Goal: Task Accomplishment & Management: Manage account settings

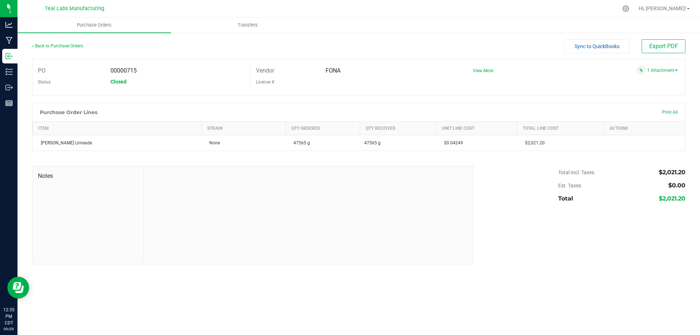
click at [262, 249] on div at bounding box center [308, 215] width 329 height 98
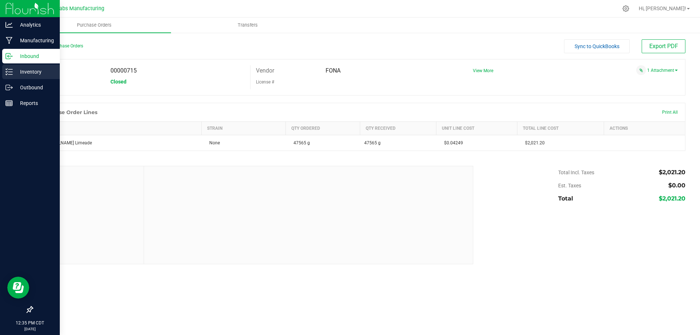
click at [15, 77] on div "Inventory" at bounding box center [31, 72] width 58 height 15
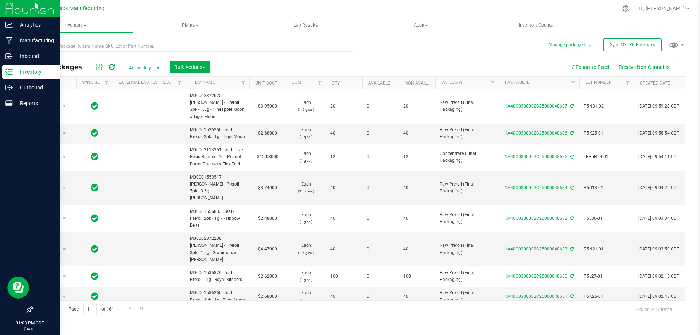
click at [372, 57] on div "All Packages Active Only Active Only Lab Samples Locked All External Internal B…" at bounding box center [358, 176] width 653 height 284
click at [26, 57] on p "Inbound" at bounding box center [35, 56] width 44 height 9
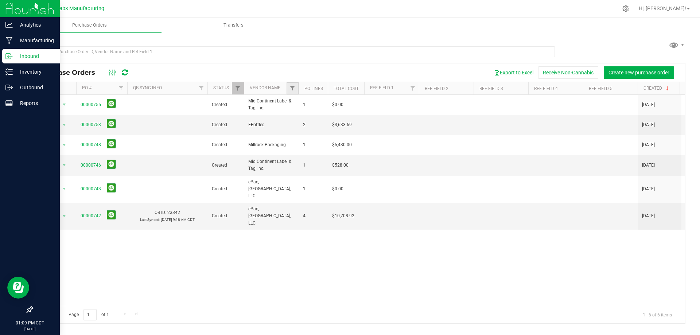
click at [293, 83] on link "Filter" at bounding box center [293, 88] width 12 height 12
type input "mil"
click at [304, 125] on li "Millrock Packaging" at bounding box center [328, 122] width 75 height 8
click at [307, 120] on span "Millrock Packaging" at bounding box center [320, 122] width 37 height 4
click at [299, 120] on input "Millrock Packaging" at bounding box center [296, 121] width 5 height 5
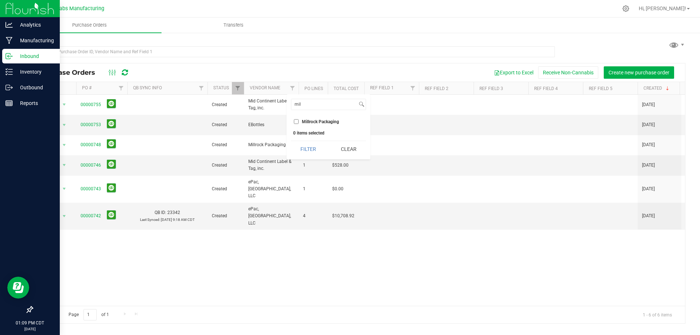
checkbox input "true"
click at [306, 149] on button "Filter" at bounding box center [308, 149] width 35 height 16
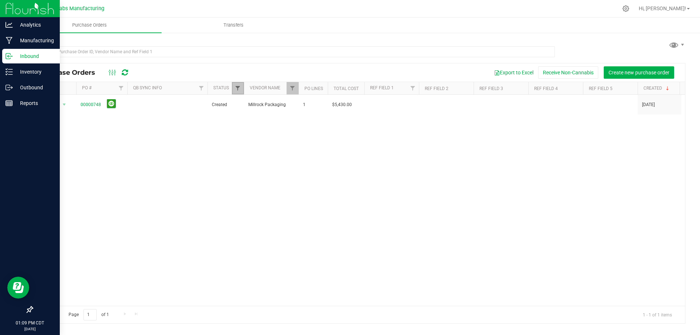
click at [240, 87] on span "Filter" at bounding box center [238, 88] width 6 height 6
click at [304, 202] on button "Clear" at bounding box center [293, 196] width 35 height 16
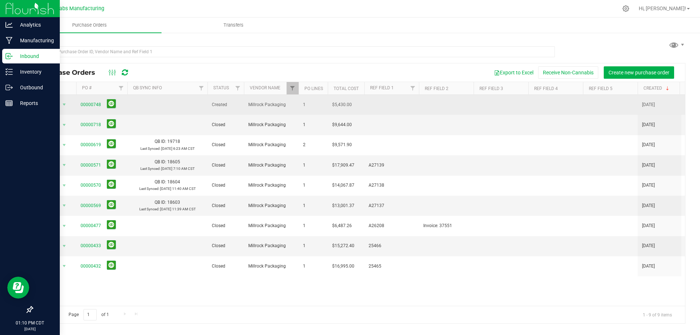
click at [84, 101] on span "00000748" at bounding box center [91, 104] width 20 height 7
click at [90, 104] on link "00000748" at bounding box center [91, 104] width 20 height 5
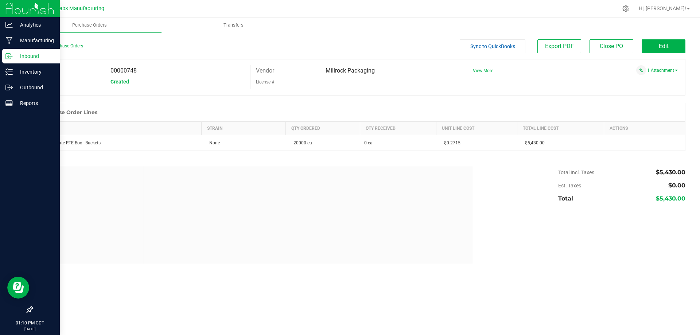
click at [66, 41] on div "Back to Purchase Orders" at bounding box center [113, 45] width 163 height 13
click at [67, 45] on link "Back to Purchase Orders" at bounding box center [57, 45] width 51 height 5
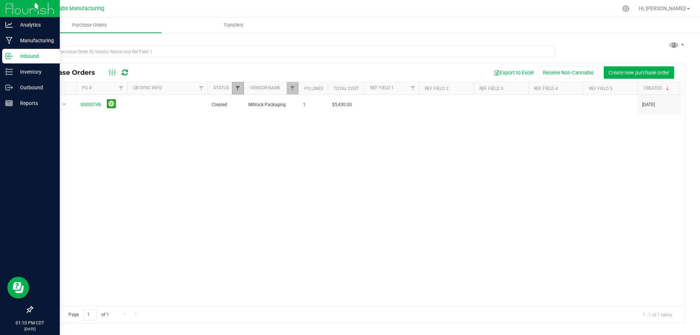
click at [236, 89] on span "Filter" at bounding box center [238, 88] width 6 height 6
click at [289, 196] on button "Clear" at bounding box center [293, 196] width 35 height 16
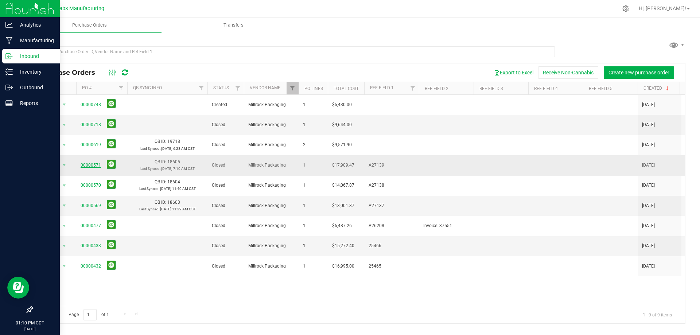
click at [98, 163] on link "00000571" at bounding box center [91, 165] width 20 height 5
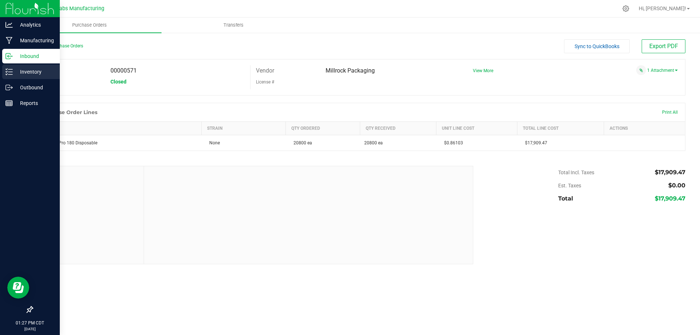
click at [4, 73] on div "Inventory" at bounding box center [31, 72] width 58 height 15
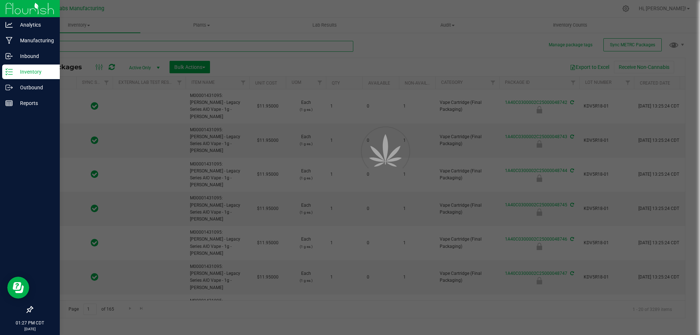
click at [217, 47] on input "text" at bounding box center [192, 46] width 321 height 11
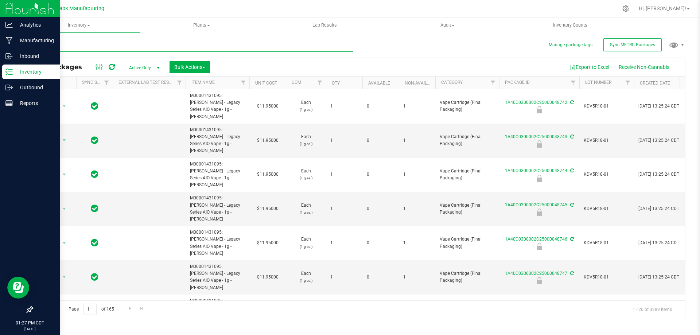
click at [217, 47] on input "text" at bounding box center [192, 46] width 321 height 11
type input "[PERSON_NAME]"
click at [101, 48] on input "[PERSON_NAME]" at bounding box center [192, 46] width 321 height 11
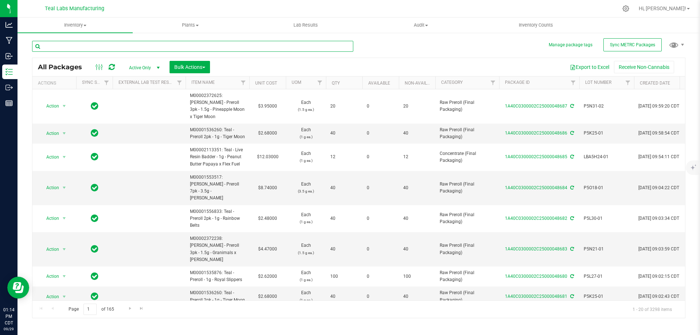
click at [133, 43] on input "text" at bounding box center [192, 46] width 321 height 11
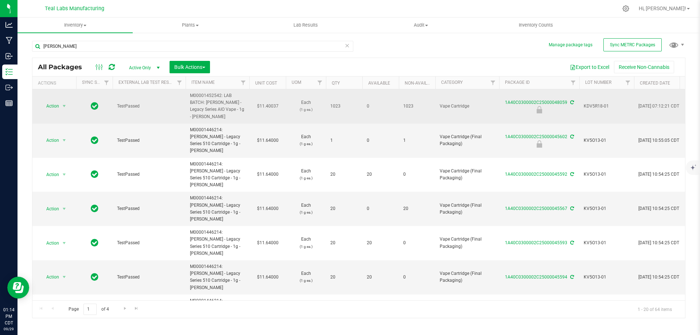
click at [596, 105] on span "KDV5R18-01" at bounding box center [607, 106] width 46 height 7
click at [596, 105] on input "KDV5R18-01" at bounding box center [605, 106] width 52 height 11
click at [221, 51] on input "[PERSON_NAME]" at bounding box center [192, 46] width 321 height 11
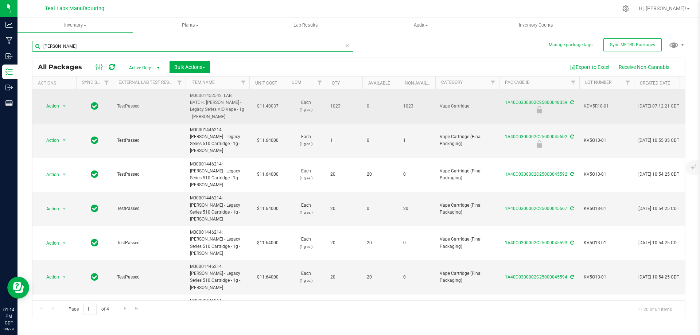
click at [221, 51] on input "[PERSON_NAME]" at bounding box center [192, 46] width 321 height 11
paste input "KDV5R18-01"
type input "KDV5R18-01"
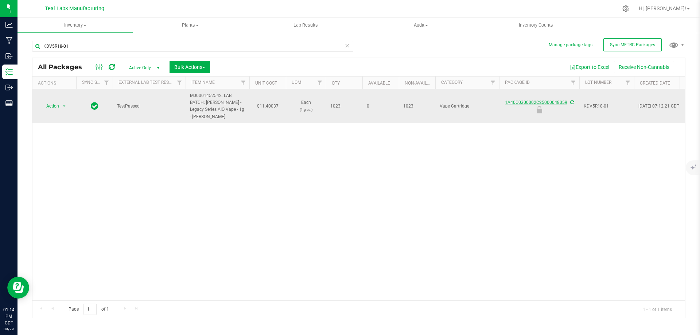
click at [528, 102] on link "1A40C0300002C25000048059" at bounding box center [536, 102] width 62 height 5
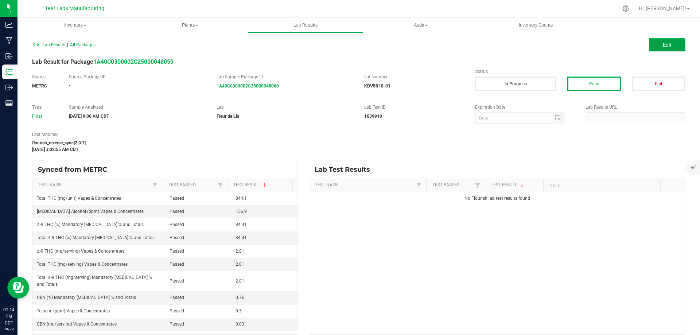
click at [657, 44] on button "Edit" at bounding box center [667, 44] width 36 height 13
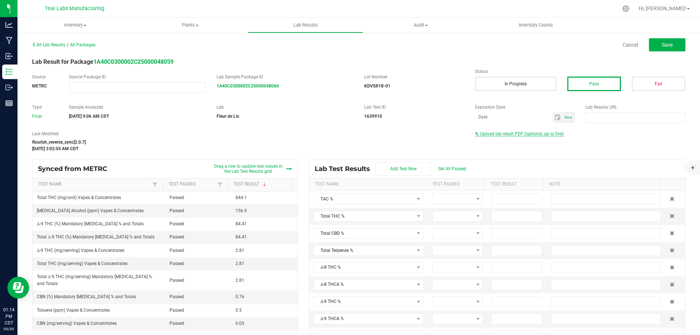
click at [533, 135] on span "Upload lab result PDF (optional, up to five)" at bounding box center [522, 133] width 84 height 5
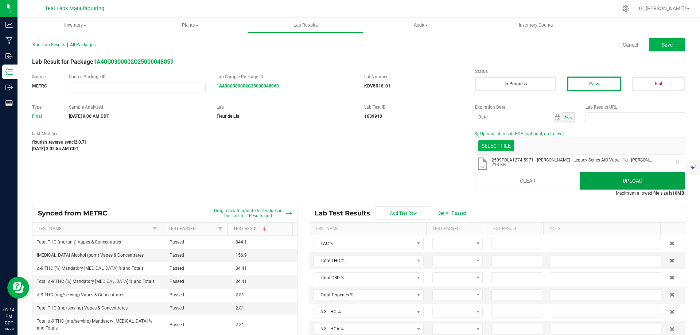
click at [586, 178] on button "Upload" at bounding box center [632, 181] width 105 height 18
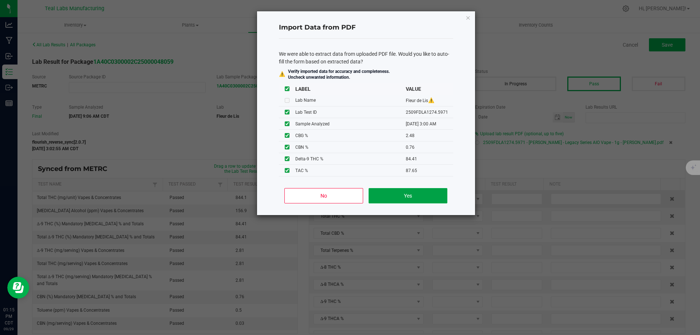
click at [415, 200] on button "Yes" at bounding box center [408, 195] width 78 height 15
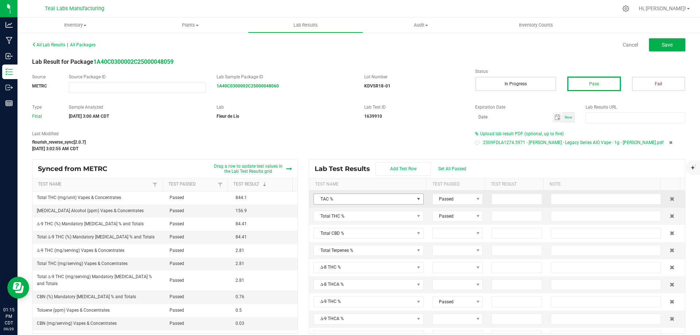
type input "87.6500"
type input "84.4100"
type input "2.4800"
type input "0.7600"
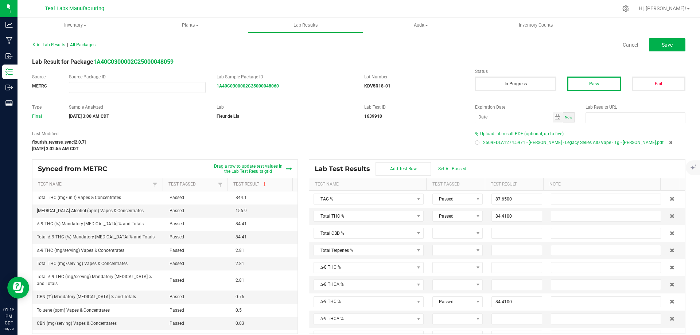
click at [668, 35] on div "All Lab Results | All Packages Cancel Save Lab Result for Package 1A40C0300002C…" at bounding box center [359, 186] width 683 height 309
click at [664, 44] on span "Save" at bounding box center [667, 45] width 11 height 6
type input "84.4100"
type input "2.4800"
type input "0.7600"
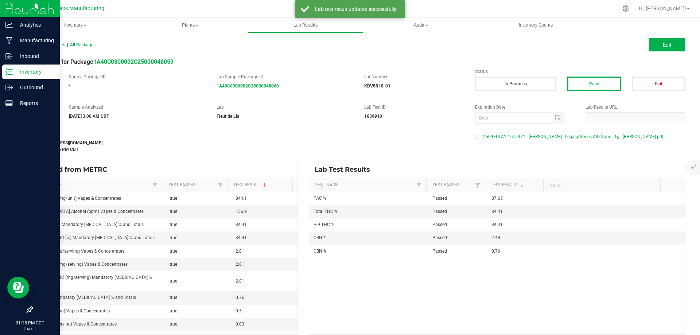
click at [13, 73] on p "Inventory" at bounding box center [35, 71] width 44 height 9
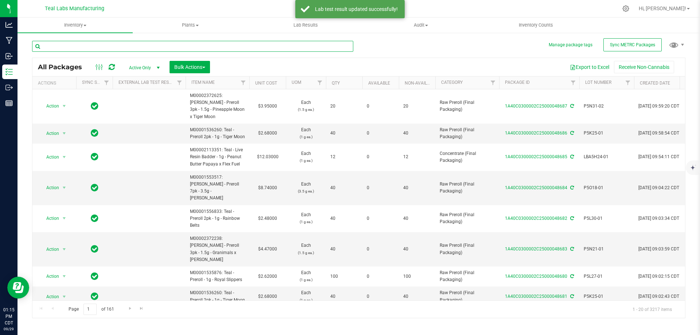
click at [200, 47] on input "text" at bounding box center [192, 46] width 321 height 11
paste input "KDV5R18-01"
type input "KDV5R18-01"
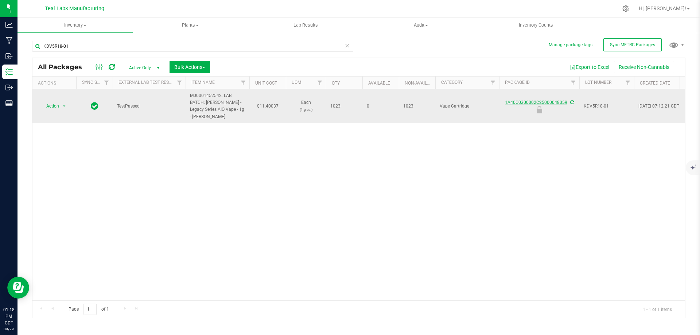
click at [522, 102] on link "1A40C0300002C25000048059" at bounding box center [536, 102] width 62 height 5
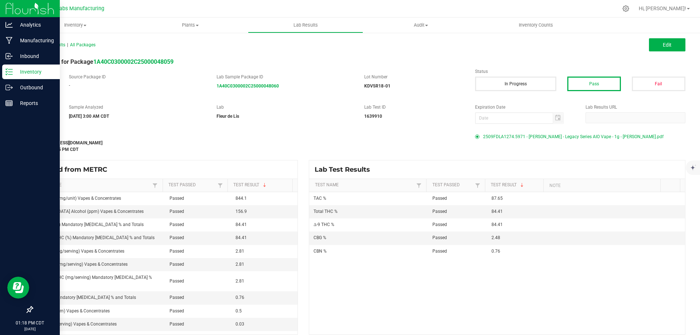
click at [11, 73] on icon at bounding box center [8, 71] width 7 height 7
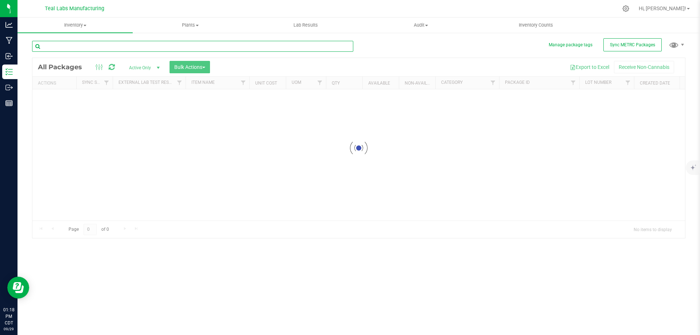
click at [128, 46] on input "text" at bounding box center [192, 46] width 321 height 11
paste input "KDV5R18-01"
type input "KDV5R18-01"
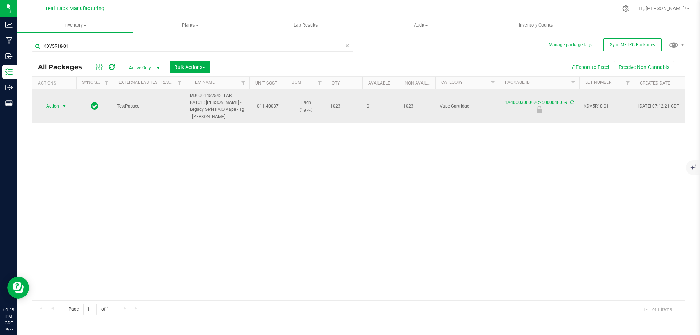
click at [56, 107] on span "Action" at bounding box center [50, 106] width 20 height 10
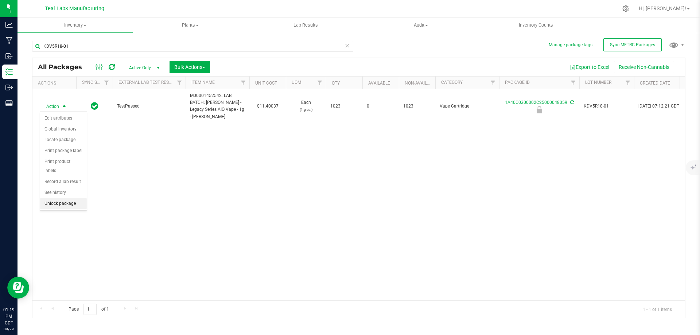
click at [60, 198] on li "Unlock package" at bounding box center [63, 203] width 47 height 11
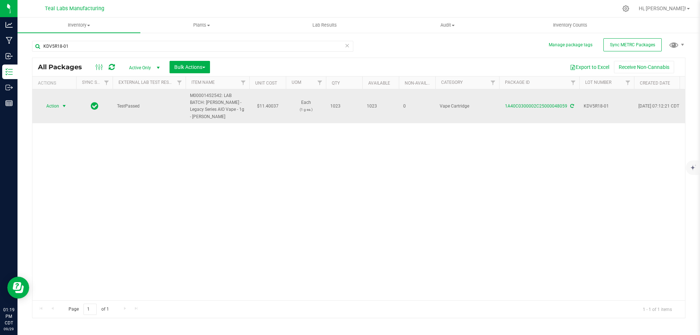
drag, startPoint x: 55, startPoint y: 109, endPoint x: 59, endPoint y: 105, distance: 5.7
click at [55, 109] on span "Action" at bounding box center [50, 106] width 20 height 10
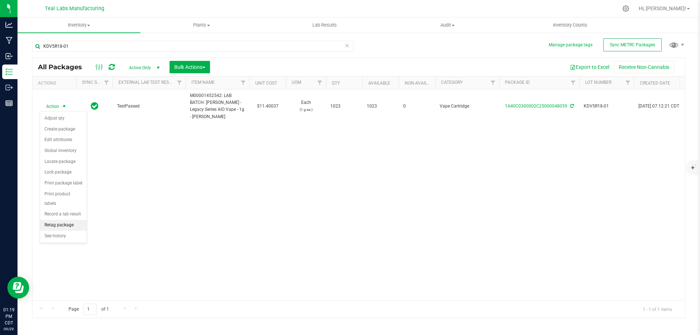
click at [62, 220] on li "Retag package" at bounding box center [63, 225] width 47 height 11
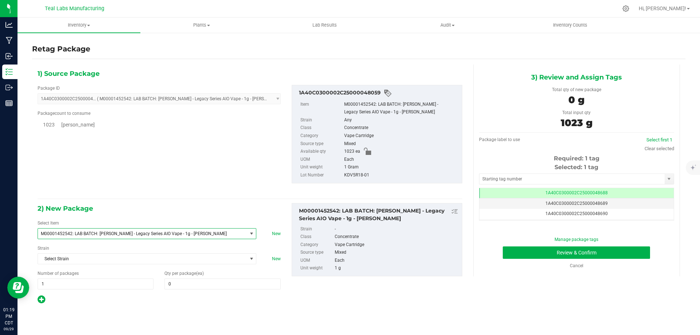
click at [116, 232] on span "M00001452542: LAB BATCH: [PERSON_NAME] - Legacy Series AIO Vape - 1g - [PERSON_…" at bounding box center [138, 233] width 195 height 5
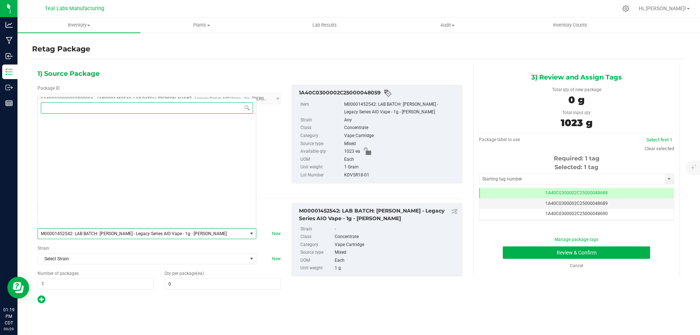
scroll to position [3543, 0]
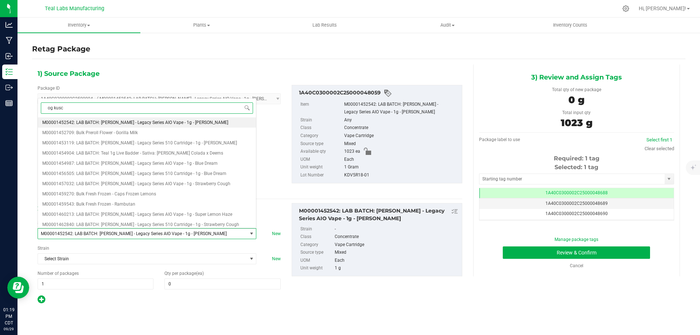
type input "[PERSON_NAME]"
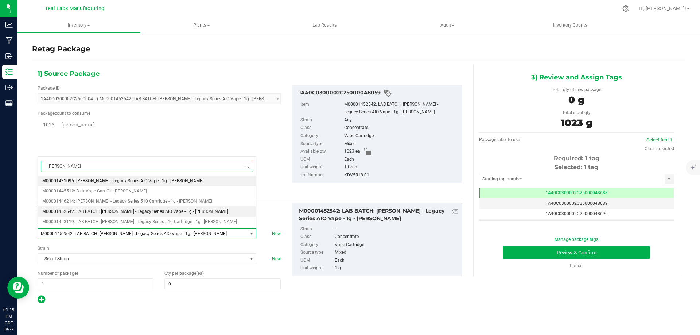
click at [149, 176] on li "M00001431095: [PERSON_NAME] - Legacy Series AIO Vape - 1g - [PERSON_NAME]" at bounding box center [147, 181] width 218 height 10
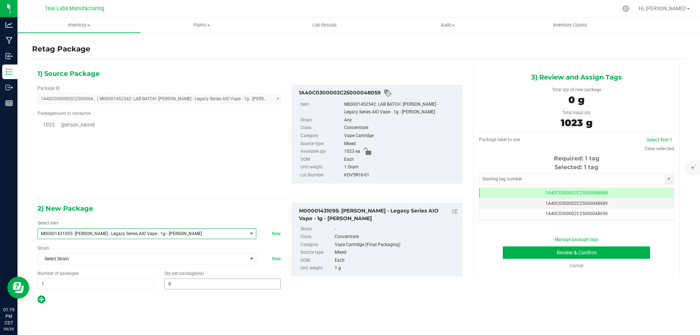
type input "0"
click at [602, 192] on span "1A40C0300002C25000048688" at bounding box center [577, 192] width 62 height 5
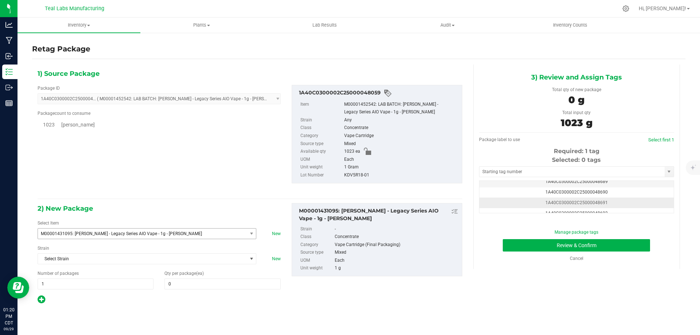
click at [603, 202] on span "1A40C0300002C25000048691" at bounding box center [577, 202] width 62 height 5
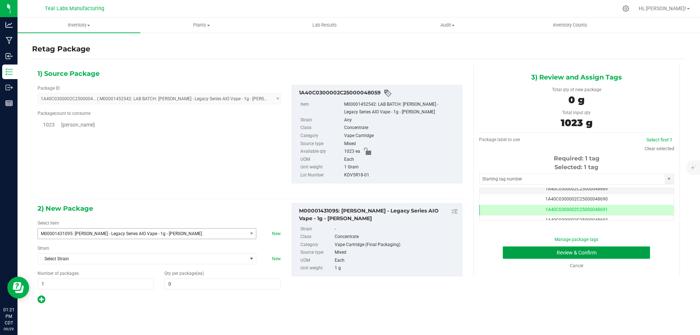
click at [542, 250] on button "Review & Confirm" at bounding box center [576, 253] width 147 height 12
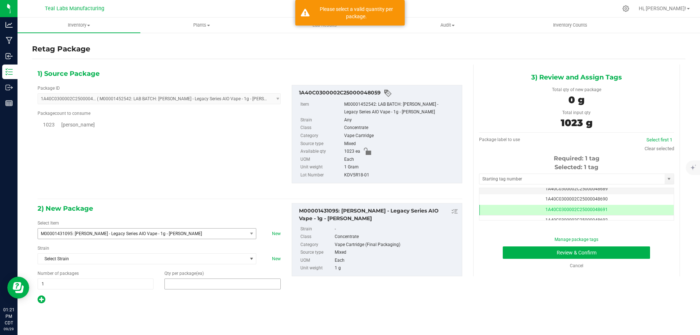
click at [181, 280] on span at bounding box center [222, 284] width 116 height 11
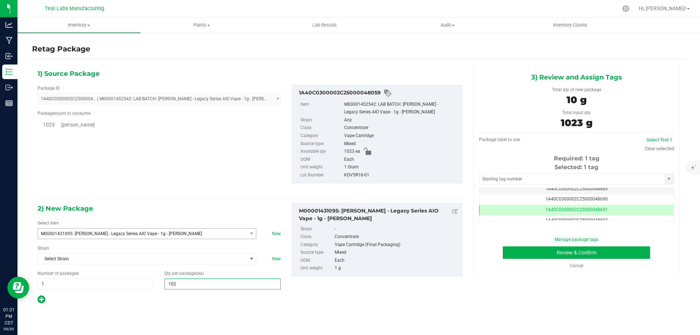
type input "1023"
type input "1,023"
click at [558, 258] on button "Review & Confirm" at bounding box center [576, 253] width 147 height 12
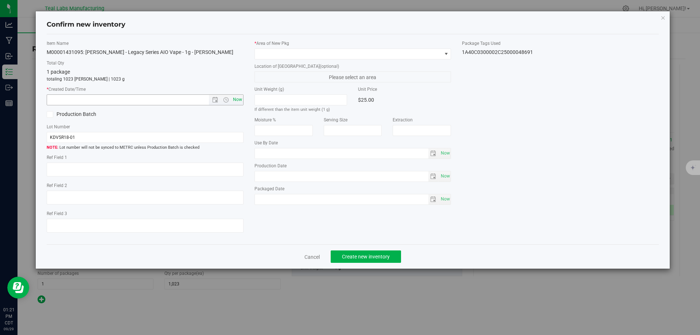
click at [238, 98] on span "Now" at bounding box center [237, 99] width 12 height 11
type input "[DATE] 1:21 PM"
click at [287, 52] on span at bounding box center [348, 54] width 187 height 10
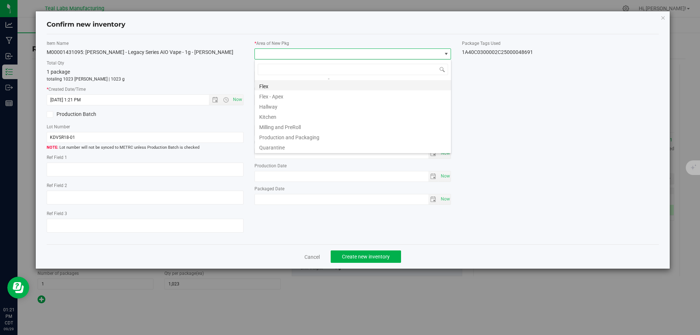
scroll to position [36, 0]
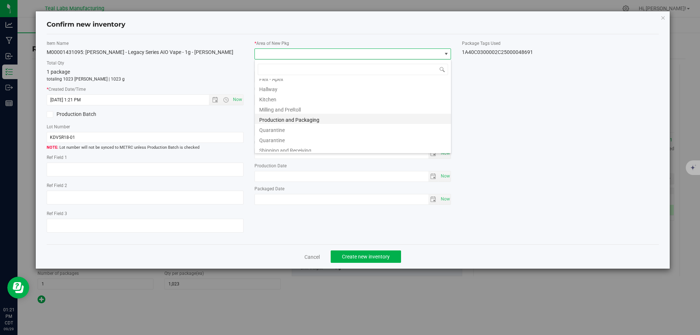
click at [309, 120] on li "Production and Packaging" at bounding box center [353, 119] width 196 height 10
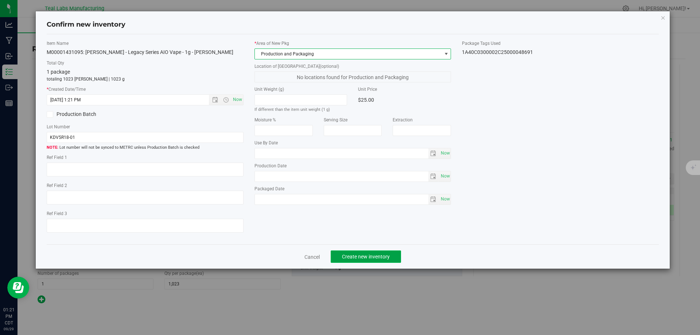
click at [364, 253] on button "Create new inventory" at bounding box center [366, 257] width 70 height 12
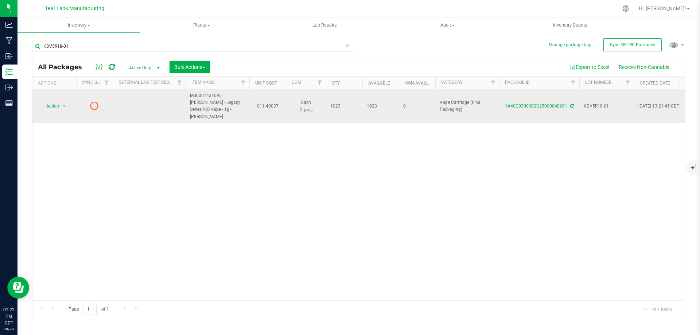
click at [264, 102] on td "$11.40037" at bounding box center [267, 106] width 36 height 34
click at [264, 102] on input "11.40037" at bounding box center [265, 106] width 33 height 10
type input "11.95"
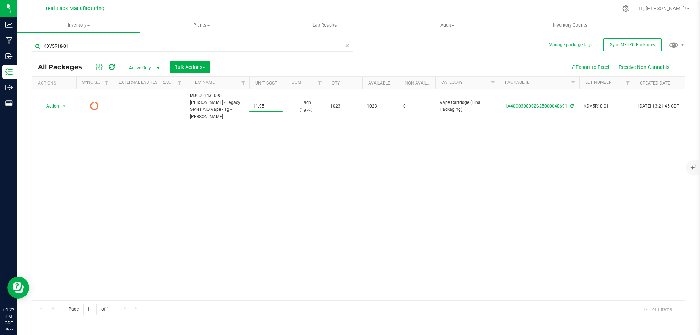
click at [279, 158] on div "All Packages Active Only Active Only Lab Samples Locked All External Internal B…" at bounding box center [358, 188] width 653 height 261
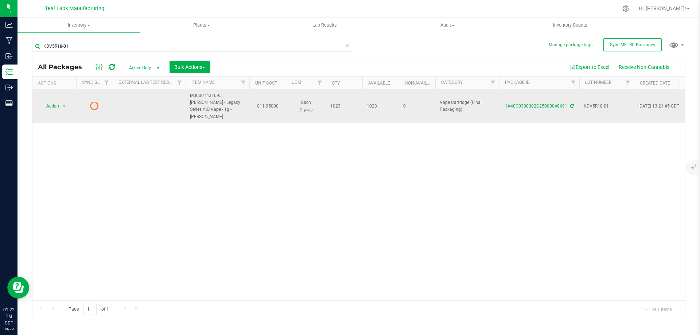
click at [571, 104] on icon at bounding box center [572, 106] width 4 height 4
click at [67, 104] on span "select" at bounding box center [64, 106] width 6 height 6
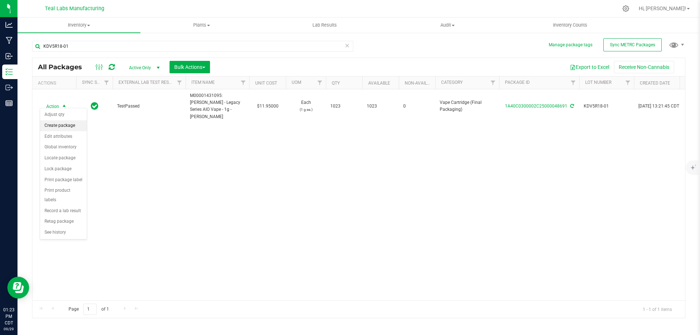
click at [62, 122] on li "Create package" at bounding box center [63, 125] width 47 height 11
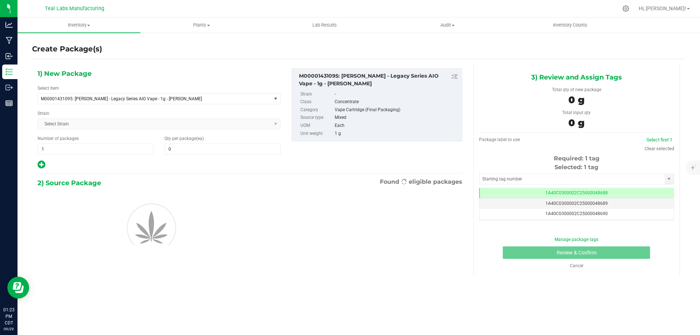
type input "0"
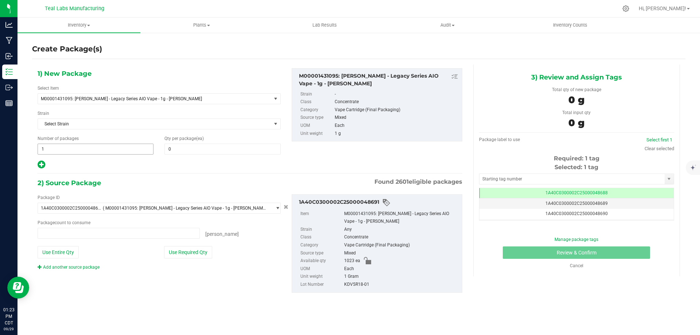
type input "0 ea"
click at [181, 151] on span at bounding box center [222, 149] width 116 height 11
drag, startPoint x: 181, startPoint y: 151, endPoint x: 126, endPoint y: 151, distance: 55.4
click at [181, 151] on input "text" at bounding box center [222, 149] width 115 height 10
click at [103, 150] on span "1 1" at bounding box center [96, 149] width 116 height 11
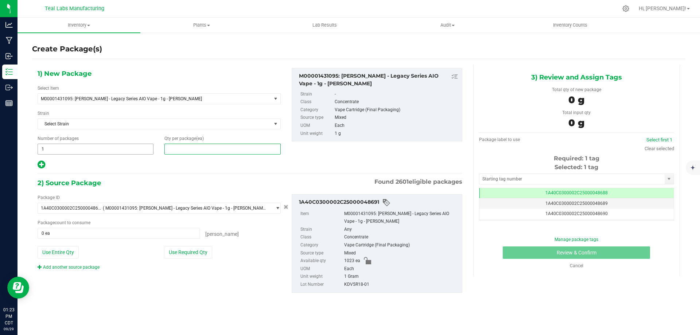
type input "0"
click at [99, 151] on input "1" at bounding box center [95, 149] width 115 height 10
type input "50"
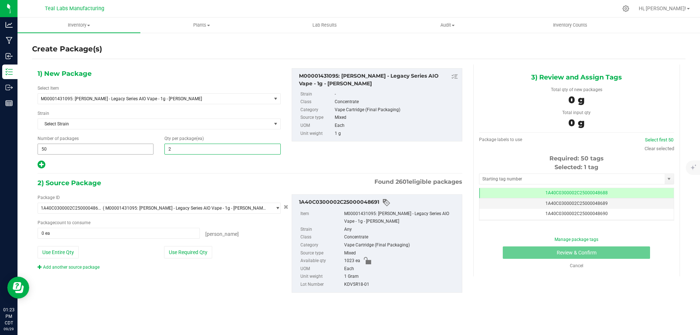
type input "20"
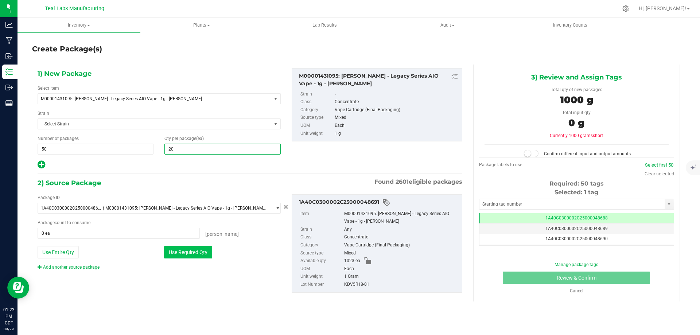
type input "20"
click at [195, 255] on button "Use Required Qty" at bounding box center [188, 252] width 48 height 12
type input "1000 ea"
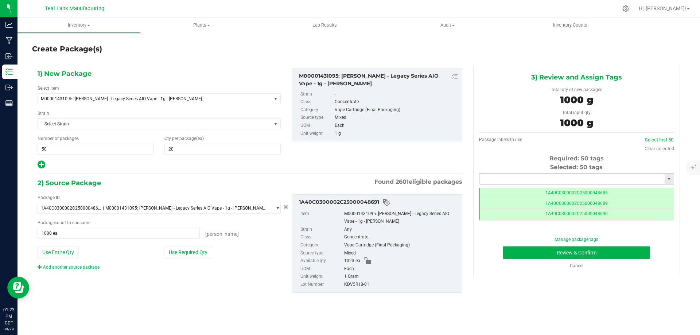
click at [586, 179] on input "text" at bounding box center [572, 179] width 185 height 10
click at [532, 192] on li "1A40C0300002C25000048692" at bounding box center [577, 191] width 194 height 11
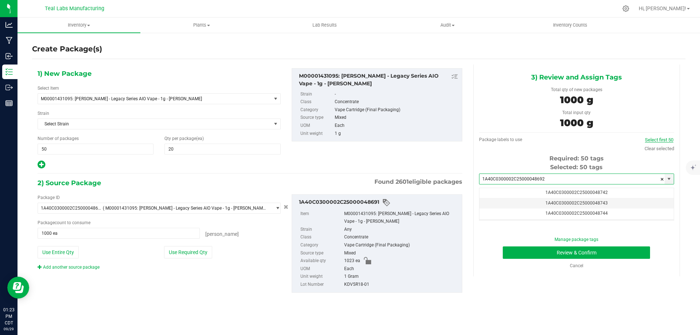
type input "1A40C0300002C25000048692"
click at [668, 140] on link "Select first 50" at bounding box center [659, 139] width 28 height 5
click at [550, 179] on input "1A40C0300002C25000048692" at bounding box center [572, 179] width 185 height 10
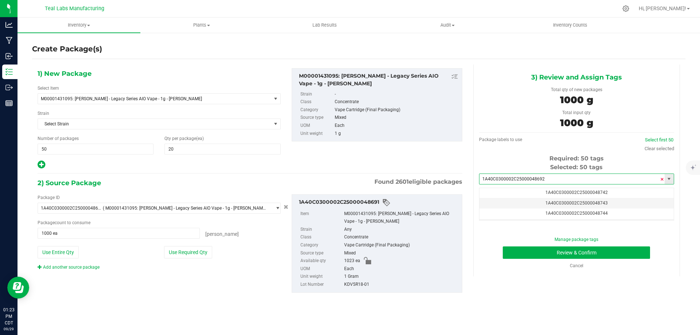
click at [662, 177] on span at bounding box center [662, 179] width 4 height 11
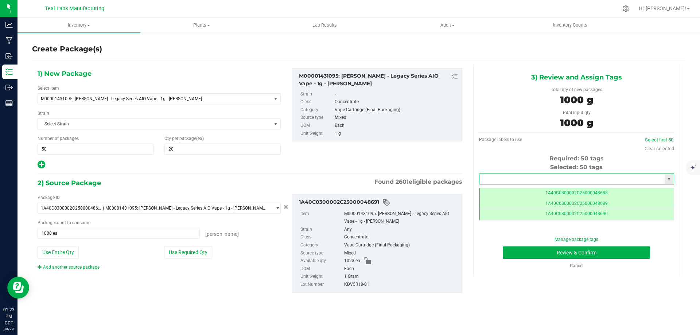
click at [591, 178] on input "text" at bounding box center [572, 179] width 185 height 10
type input "48692"
click at [557, 187] on li "1A40C0300002C25000048692" at bounding box center [577, 191] width 194 height 11
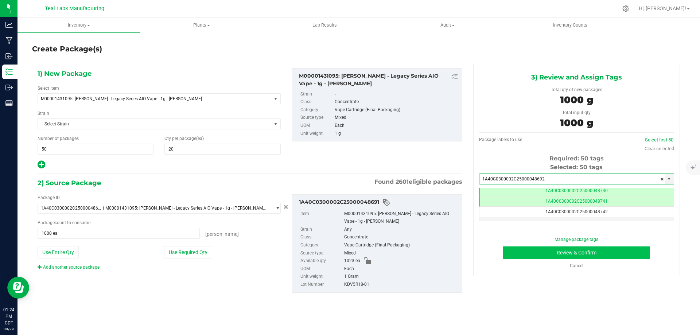
type input "1A40C0300002C25000048692"
click at [623, 248] on button "Review & Confirm" at bounding box center [576, 253] width 147 height 12
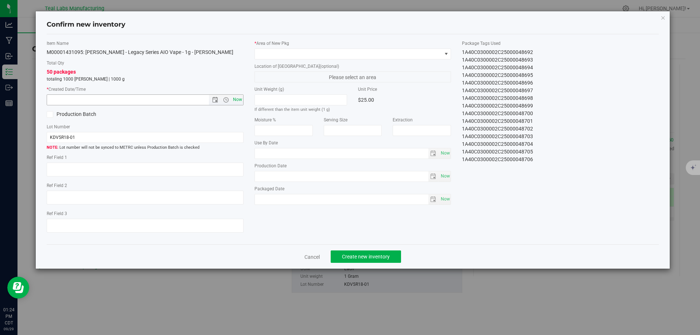
click at [236, 100] on span "Now" at bounding box center [237, 99] width 12 height 11
type input "[DATE] 1:24 PM"
click at [303, 55] on span at bounding box center [348, 54] width 187 height 10
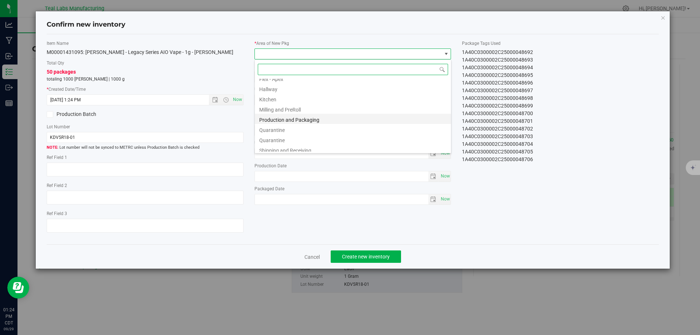
click at [315, 119] on li "Production and Packaging" at bounding box center [353, 119] width 196 height 10
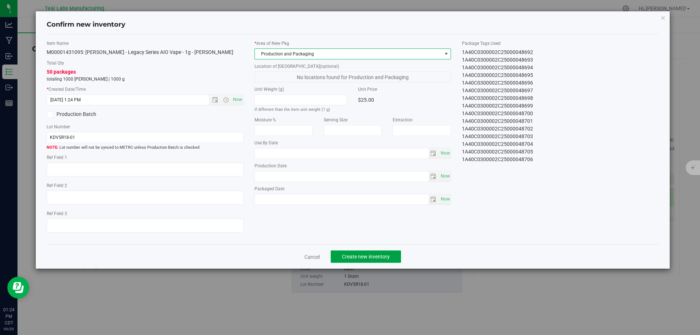
click at [369, 255] on span "Create new inventory" at bounding box center [366, 257] width 48 height 6
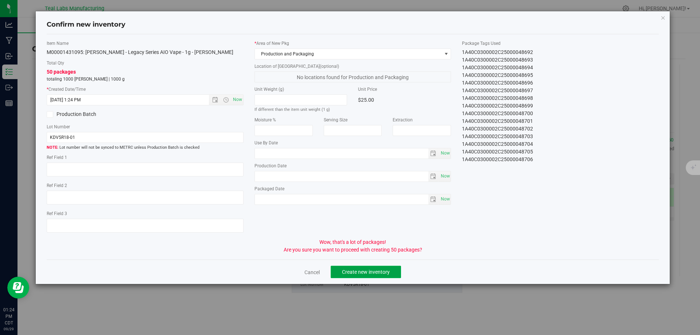
click at [380, 273] on span "Create new inventory" at bounding box center [366, 272] width 48 height 6
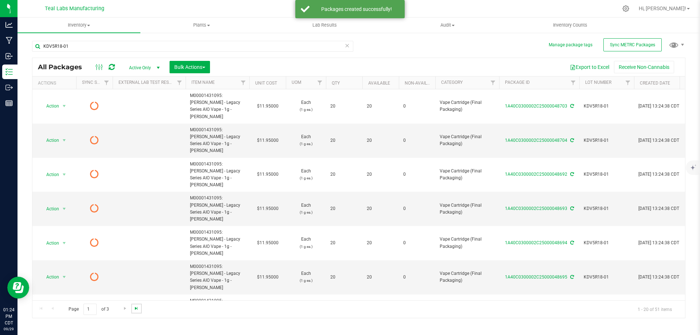
click at [137, 309] on span "Go to the last page" at bounding box center [136, 309] width 6 height 6
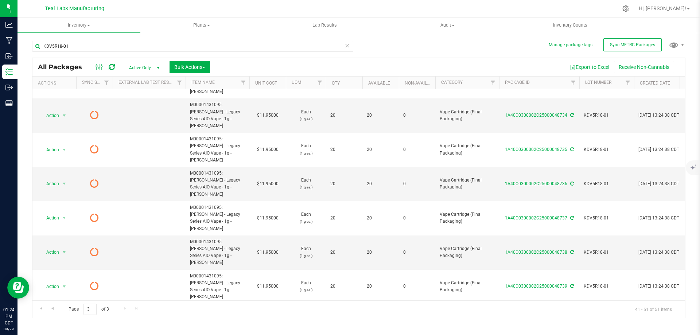
click at [60, 172] on li "Create package" at bounding box center [63, 171] width 47 height 11
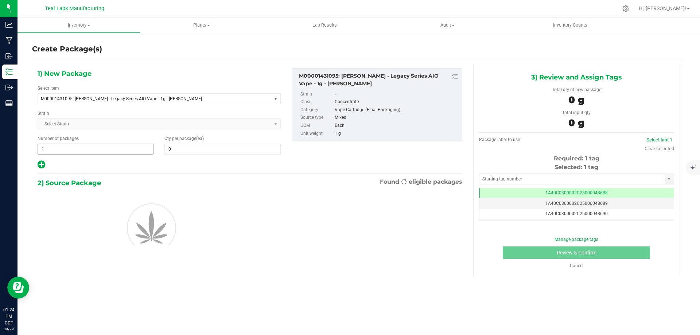
click at [114, 154] on span "1 1" at bounding box center [96, 149] width 116 height 11
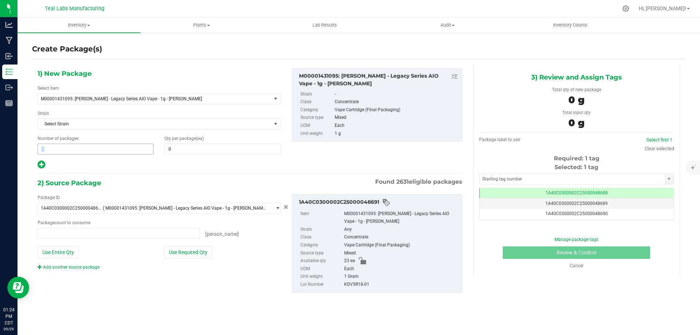
type input "0 ea"
click at [112, 151] on input "11" at bounding box center [95, 149] width 115 height 10
type input "23"
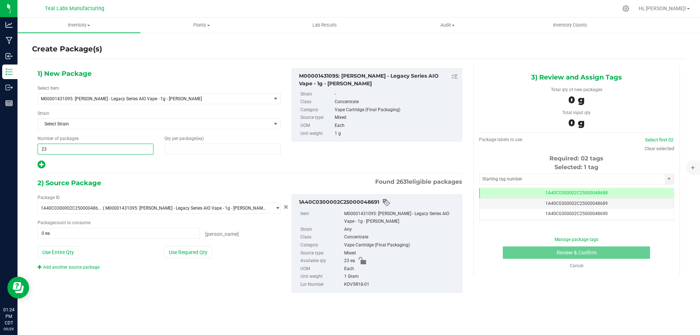
type input "1"
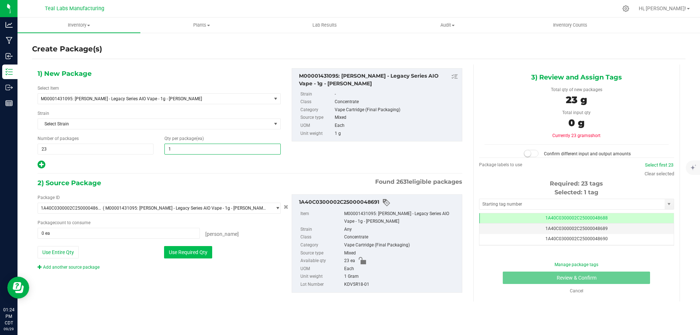
type input "1"
click at [191, 256] on button "Use Required Qty" at bounding box center [188, 252] width 48 height 12
type input "23 ea"
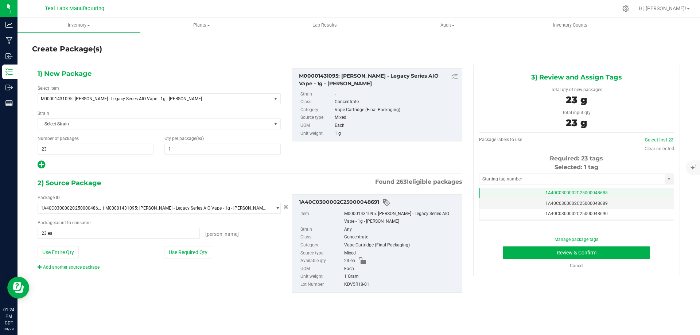
drag, startPoint x: 607, startPoint y: 195, endPoint x: 585, endPoint y: 186, distance: 24.4
click at [607, 195] on td "1A40C0300002C25000048688" at bounding box center [577, 193] width 194 height 11
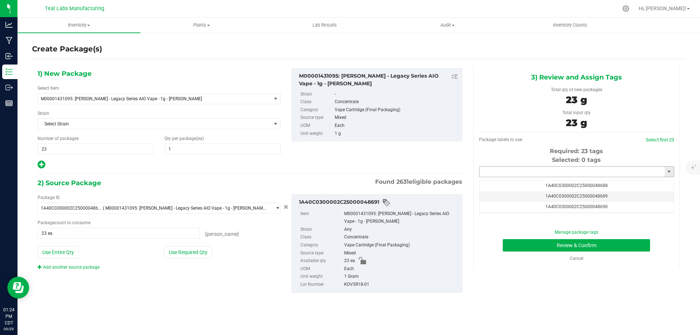
click at [571, 174] on input "text" at bounding box center [572, 172] width 185 height 10
click at [546, 178] on div "1A40C0300002C25000048742 No matching tags" at bounding box center [576, 184] width 195 height 14
click at [548, 179] on li "1A40C0300002C25000048742" at bounding box center [577, 184] width 194 height 11
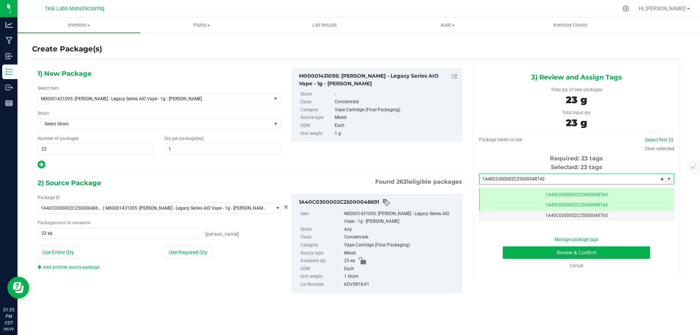
type input "1A40C0300002C25000048742"
click at [540, 246] on div "Manage package tags Review & Confirm Cancel" at bounding box center [577, 252] width 184 height 33
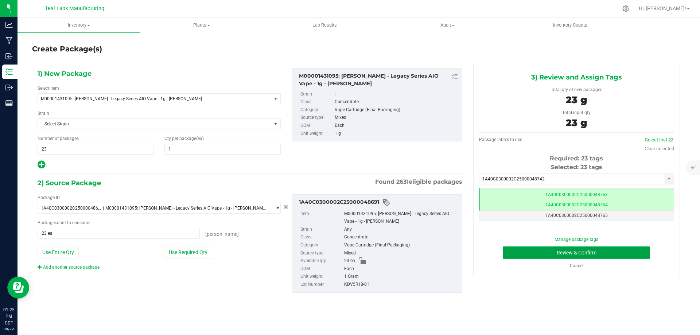
click at [537, 248] on button "Review & Confirm" at bounding box center [576, 253] width 147 height 12
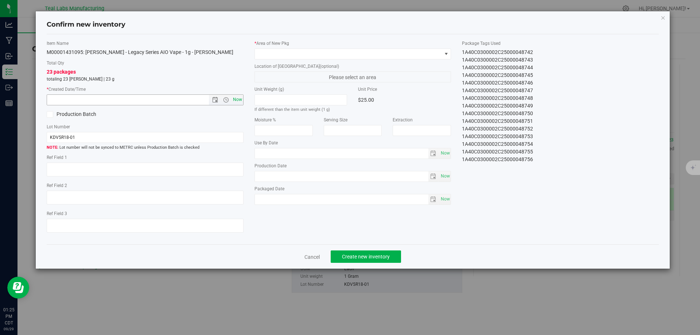
click at [238, 101] on span "Now" at bounding box center [237, 99] width 12 height 11
type input "[DATE] 1:25 PM"
click at [324, 60] on div "* Area of [GEOGRAPHIC_DATA] Location of [GEOGRAPHIC_DATA] (optional) Please sel…" at bounding box center [353, 124] width 208 height 168
click at [328, 55] on span at bounding box center [348, 54] width 187 height 10
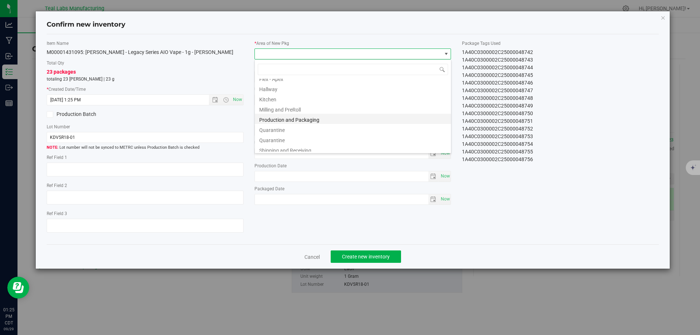
click at [321, 118] on li "Production and Packaging" at bounding box center [353, 119] width 196 height 10
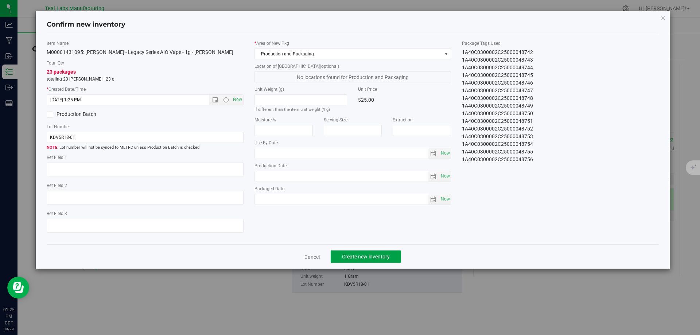
click at [371, 257] on span "Create new inventory" at bounding box center [366, 257] width 48 height 6
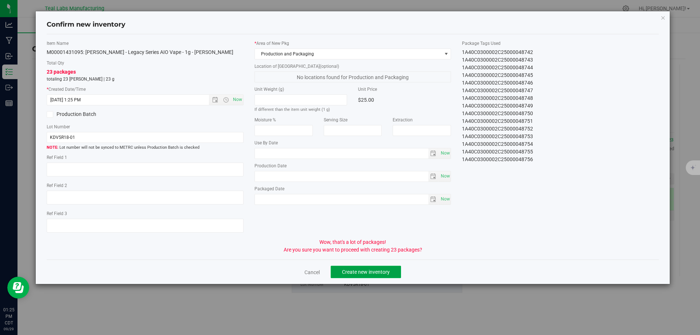
click at [376, 271] on span "Create new inventory" at bounding box center [366, 272] width 48 height 6
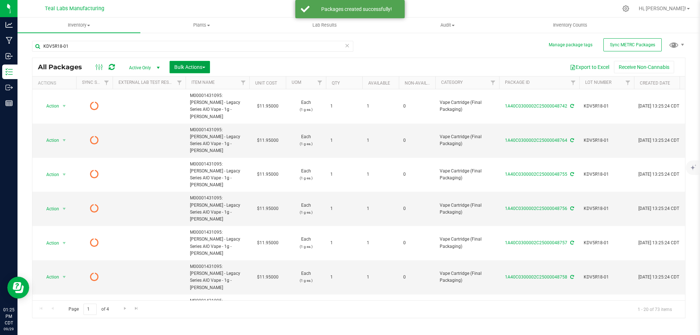
click at [189, 65] on span "Bulk Actions" at bounding box center [189, 67] width 31 height 6
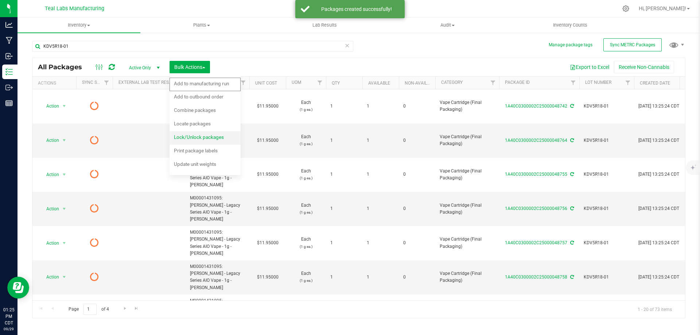
click at [198, 138] on span "Lock/Unlock packages" at bounding box center [199, 137] width 50 height 6
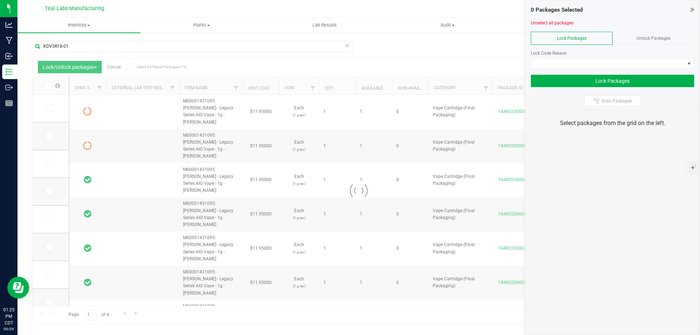
click at [129, 67] on icon at bounding box center [129, 67] width 5 height 0
click at [0, 0] on input "Select All Filtered Packages (73)" at bounding box center [0, 0] width 0 height 0
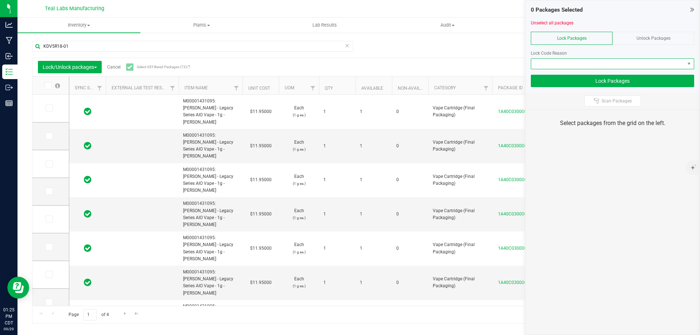
click at [568, 62] on span at bounding box center [608, 64] width 154 height 10
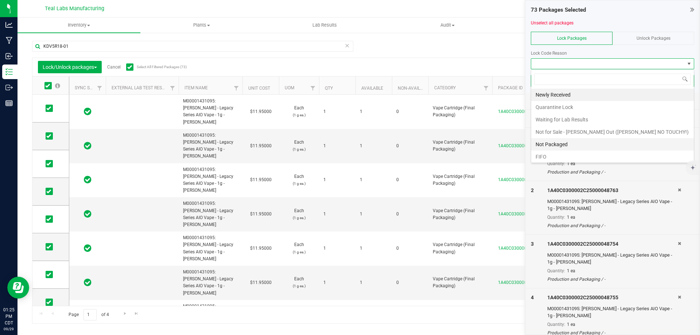
click at [560, 148] on li "Not Packaged" at bounding box center [612, 144] width 163 height 12
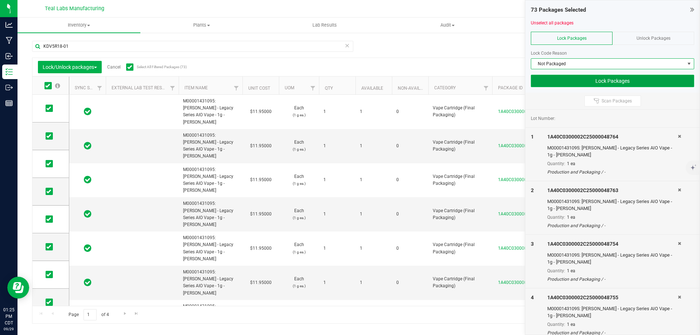
click at [588, 87] on button "Lock Packages" at bounding box center [612, 81] width 163 height 12
